Goal: Check status: Check status

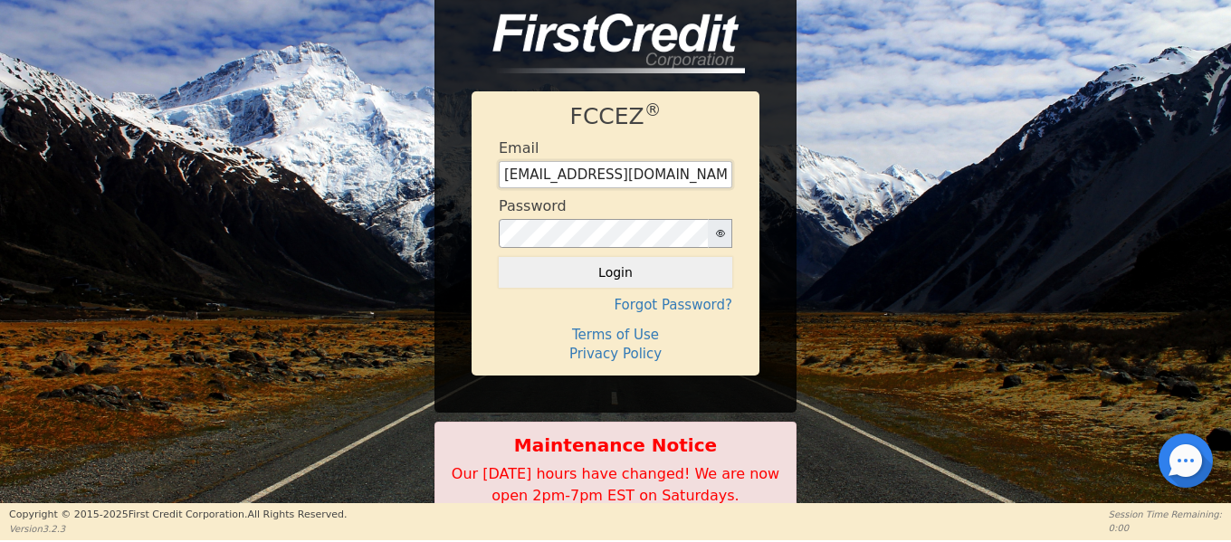
type input "[EMAIL_ADDRESS][DOMAIN_NAME]"
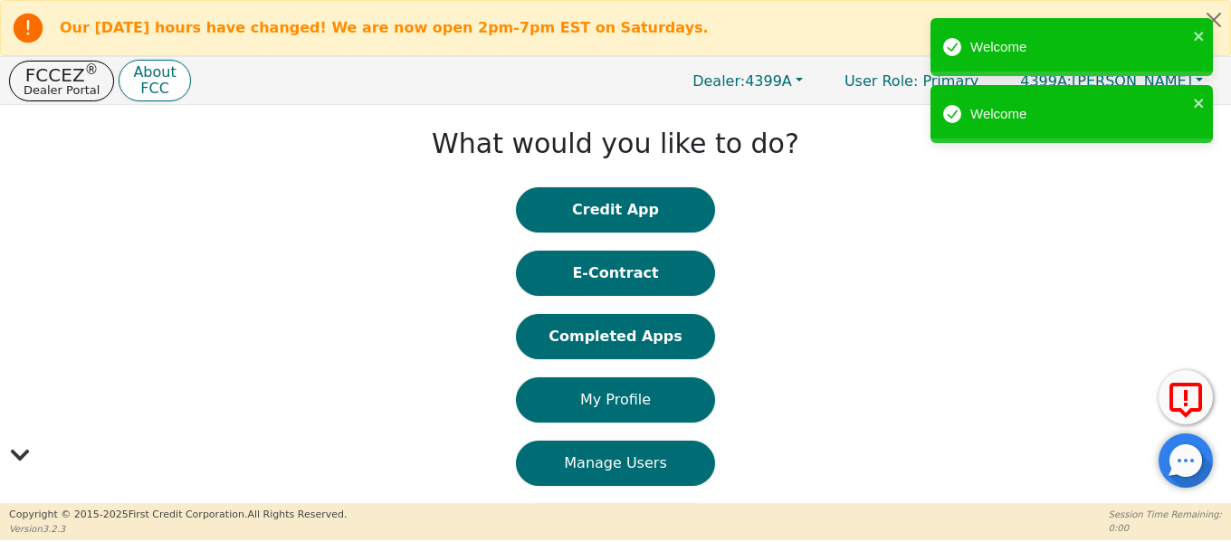
click at [632, 338] on button "Completed Apps" at bounding box center [615, 336] width 199 height 45
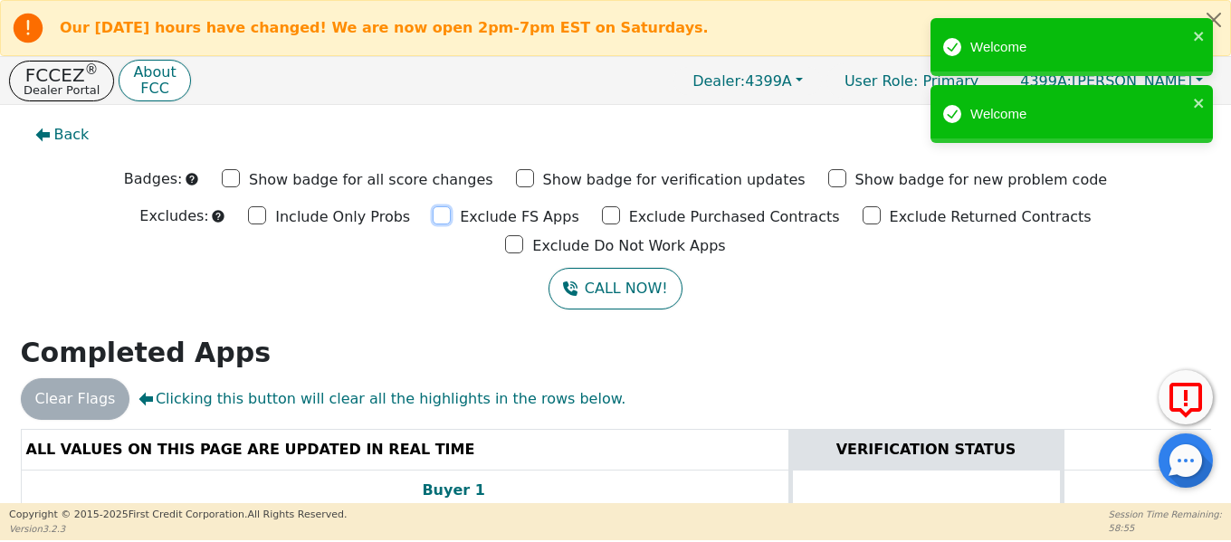
click at [433, 223] on input "Exclude FS Apps" at bounding box center [442, 215] width 18 height 18
checkbox input "true"
drag, startPoint x: 492, startPoint y: 217, endPoint x: 598, endPoint y: 220, distance: 105.9
click at [602, 217] on input "Exclude Purchased Contracts" at bounding box center [611, 215] width 18 height 18
checkbox input "true"
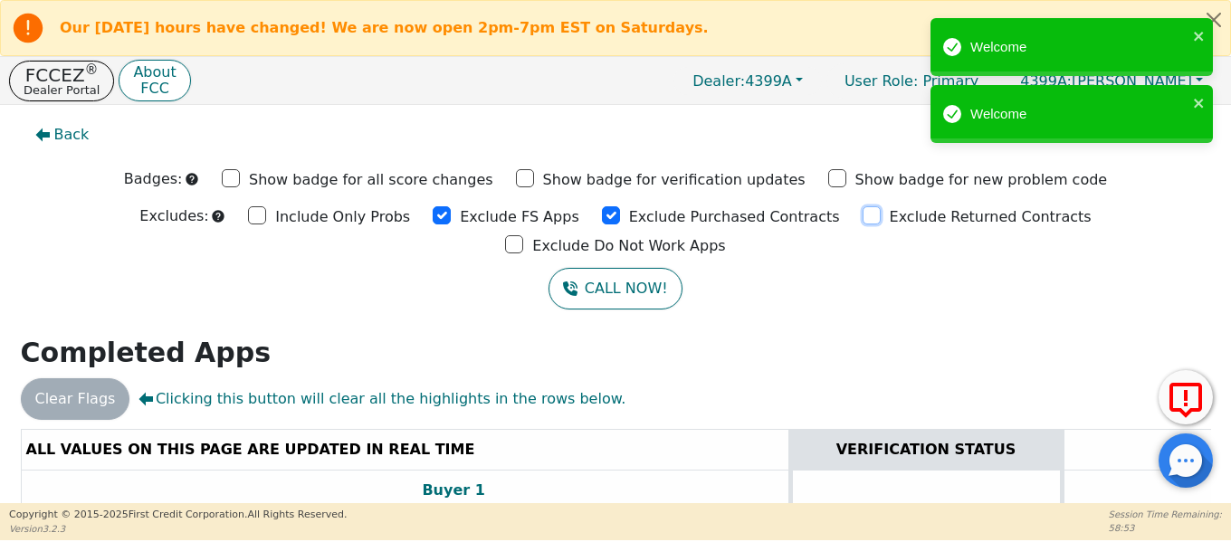
click at [862, 217] on input "Exclude Returned Contracts" at bounding box center [871, 215] width 18 height 18
checkbox input "true"
click at [523, 235] on input "Exclude Do Not Work Apps" at bounding box center [514, 244] width 18 height 18
checkbox input "true"
